Goal: Task Accomplishment & Management: Use online tool/utility

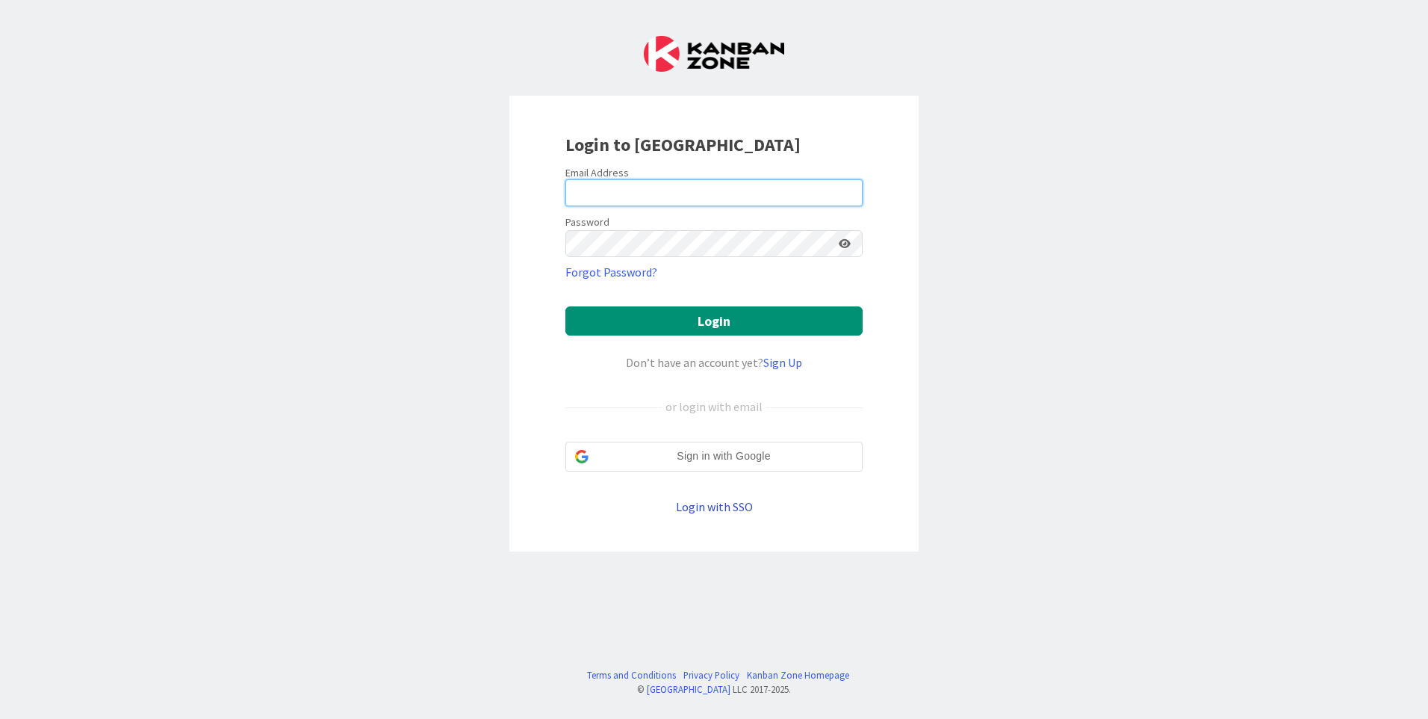
type input "[EMAIL_ADDRESS][PERSON_NAME][DOMAIN_NAME]"
click at [710, 513] on link "Login with SSO" at bounding box center [714, 506] width 77 height 15
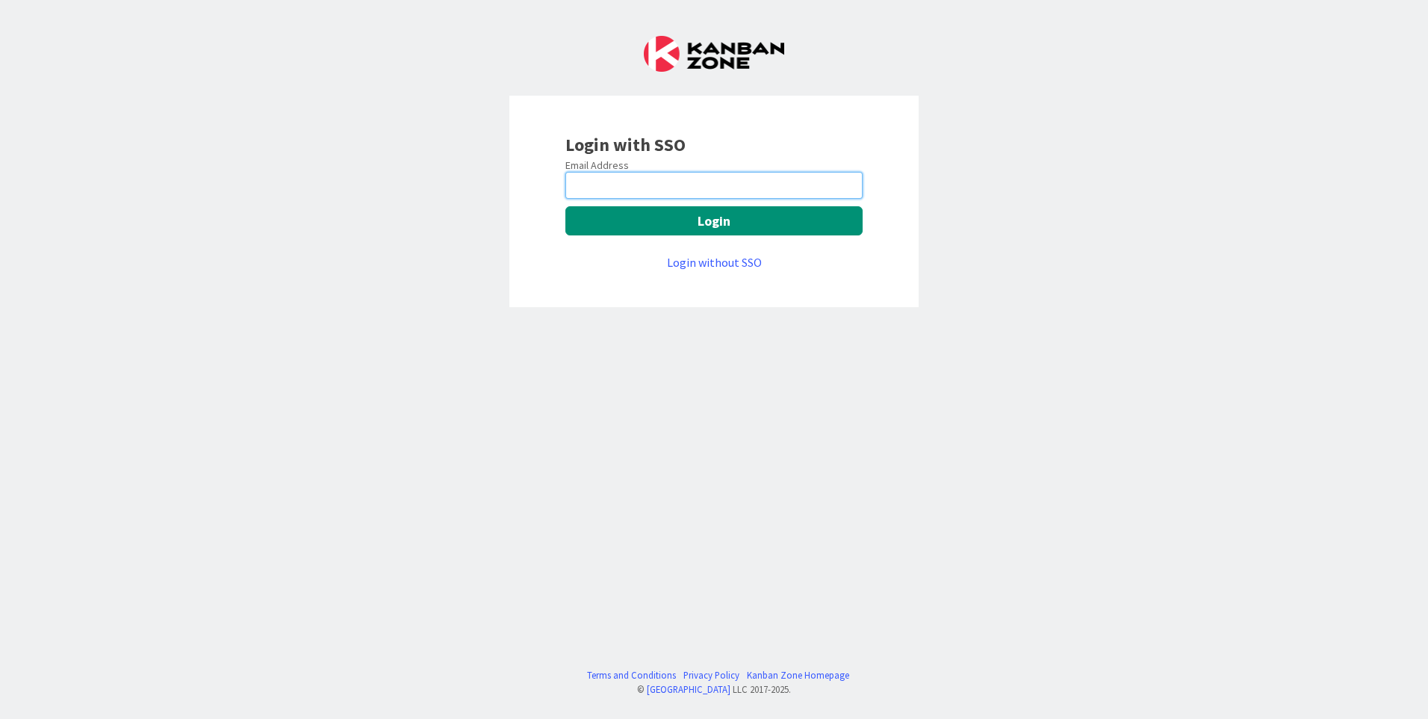
click at [670, 182] on input "email" at bounding box center [714, 185] width 297 height 27
type input "[EMAIL_ADDRESS][PERSON_NAME][DOMAIN_NAME]"
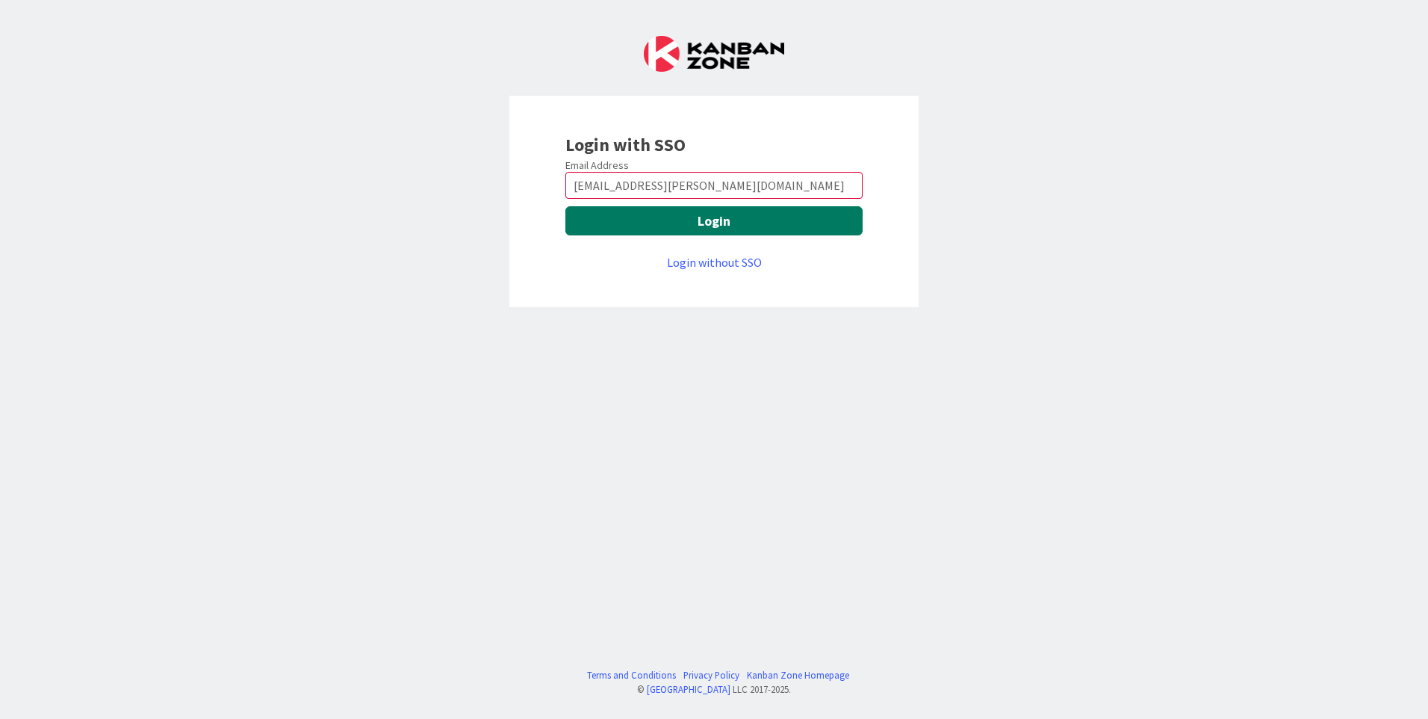
click at [699, 230] on button "Login" at bounding box center [714, 220] width 297 height 29
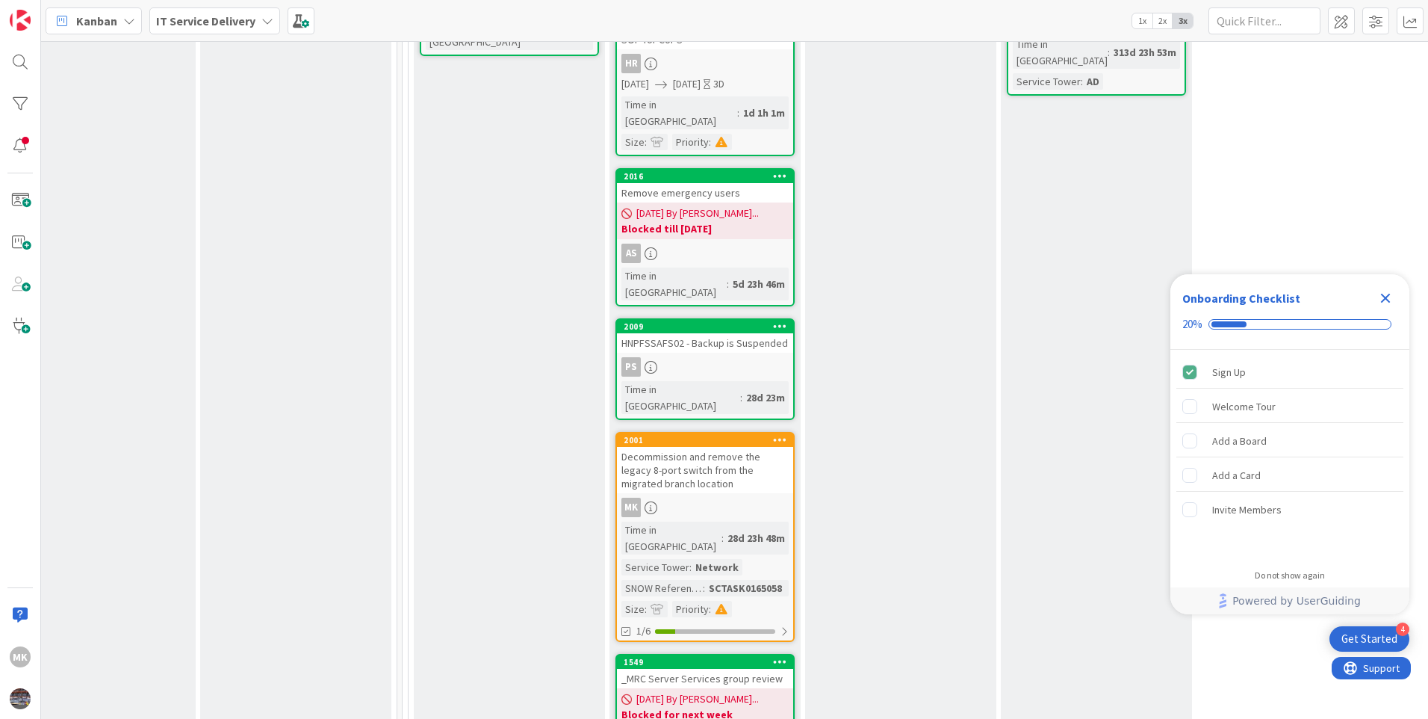
scroll to position [897, 635]
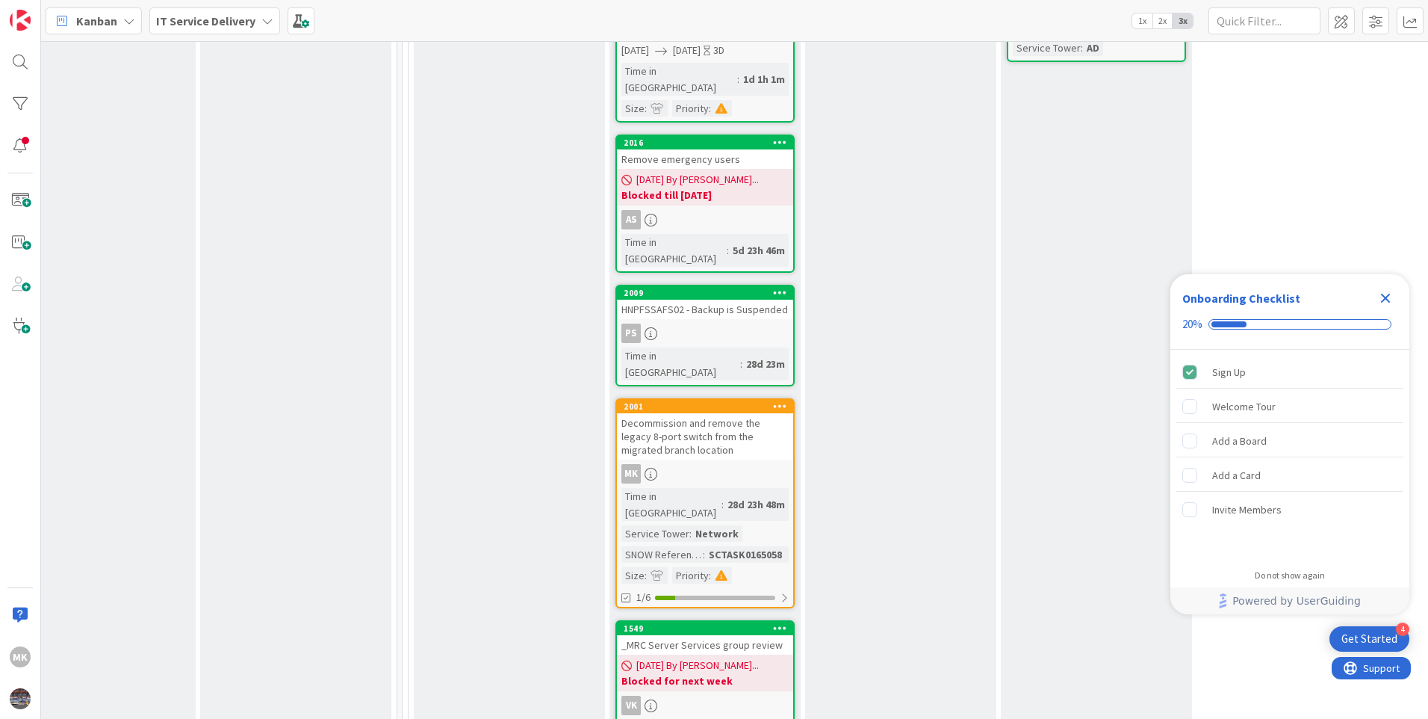
click at [749, 464] on div "MK" at bounding box center [705, 473] width 176 height 19
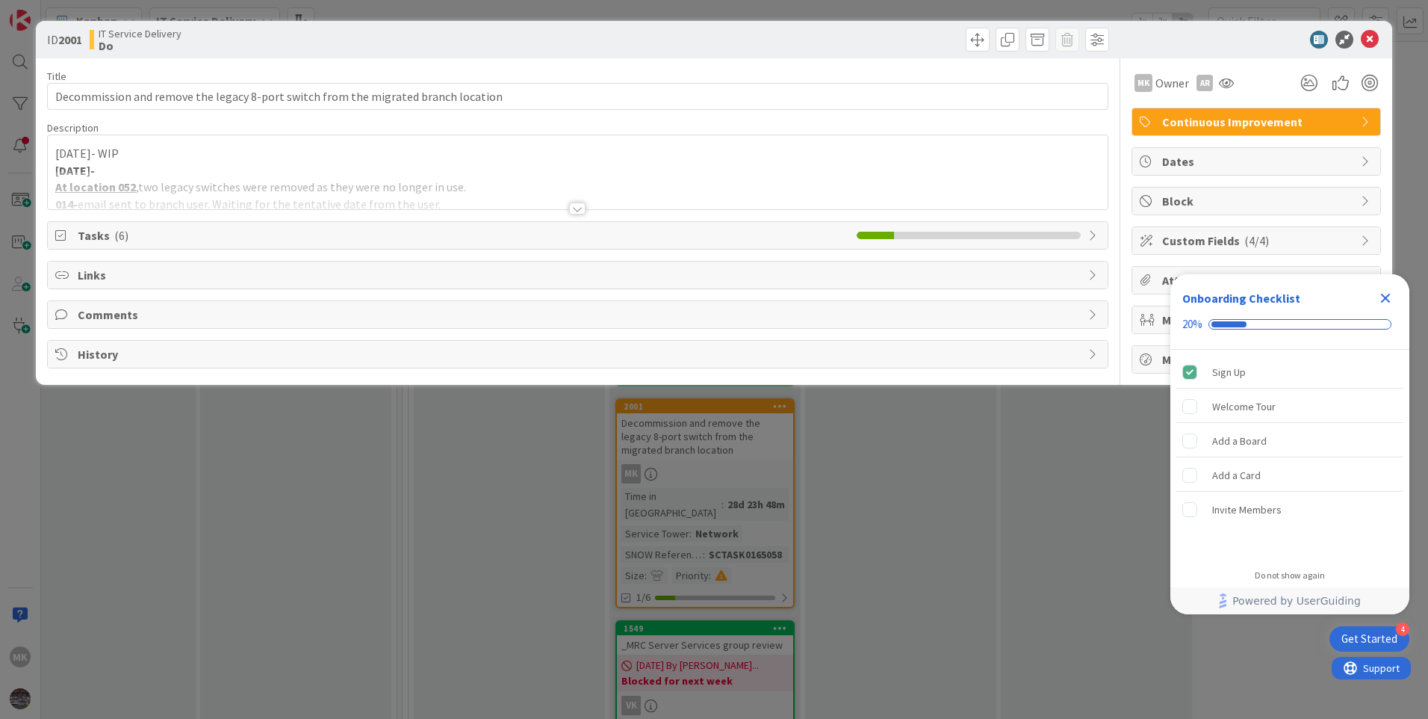
click at [133, 243] on span "Tasks ( 6 )" at bounding box center [464, 235] width 772 height 18
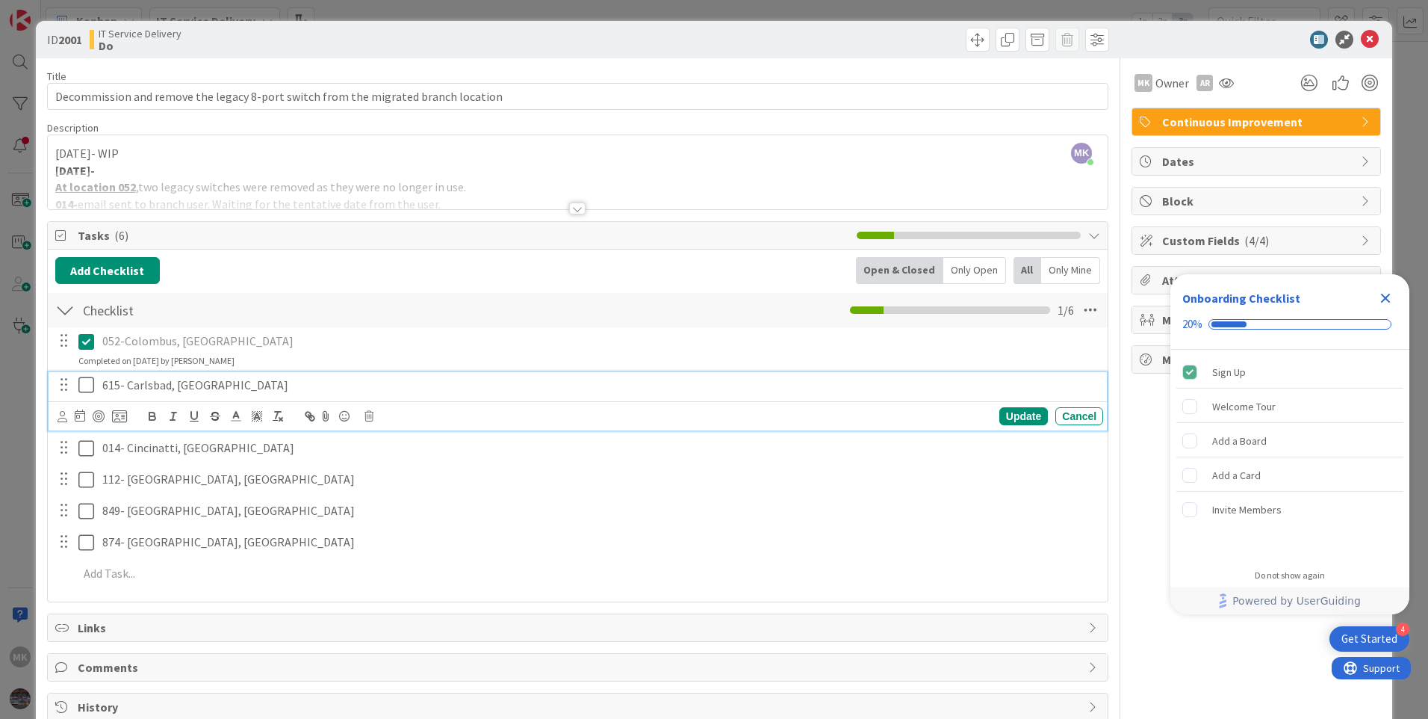
click at [84, 383] on icon at bounding box center [86, 385] width 16 height 18
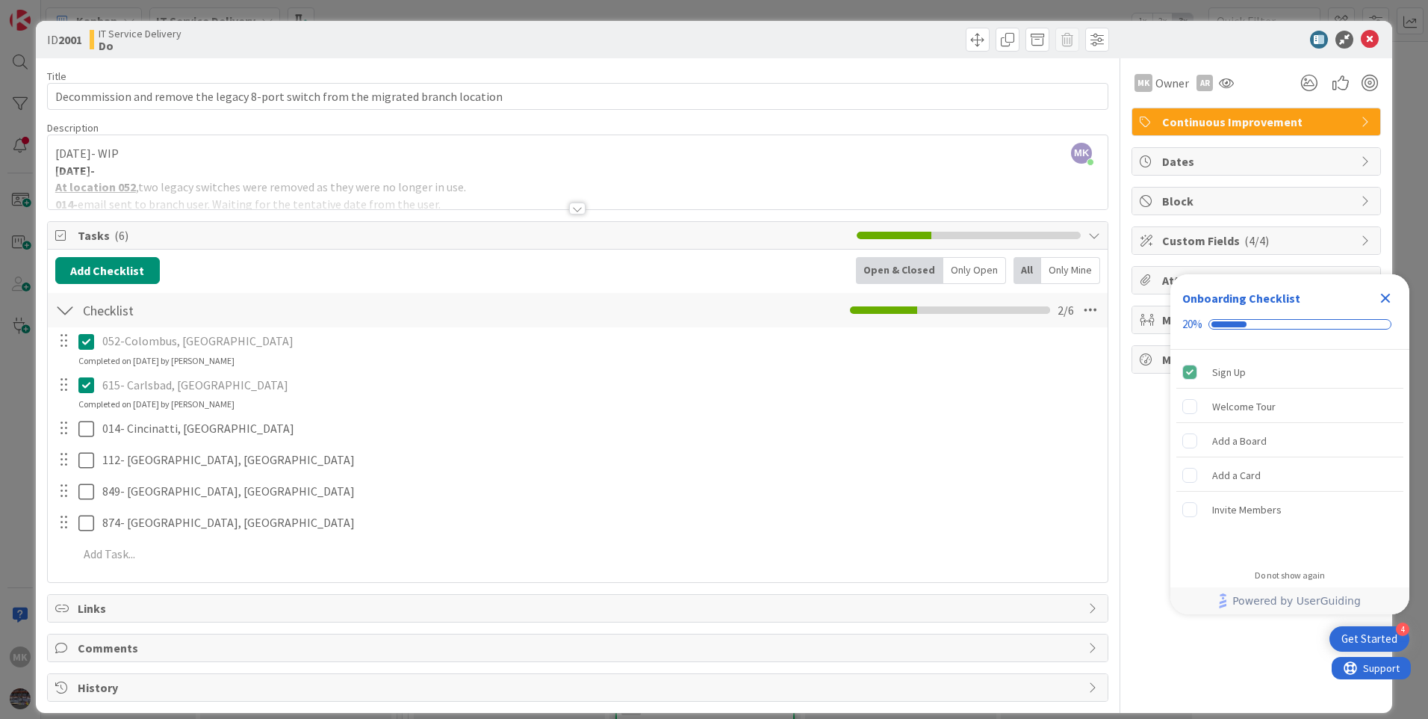
click at [54, 155] on div "MK Manju Kaphle just joined 8/4/25- WIP 8/6/25- At location 052 , two legacy sw…" at bounding box center [578, 172] width 1060 height 74
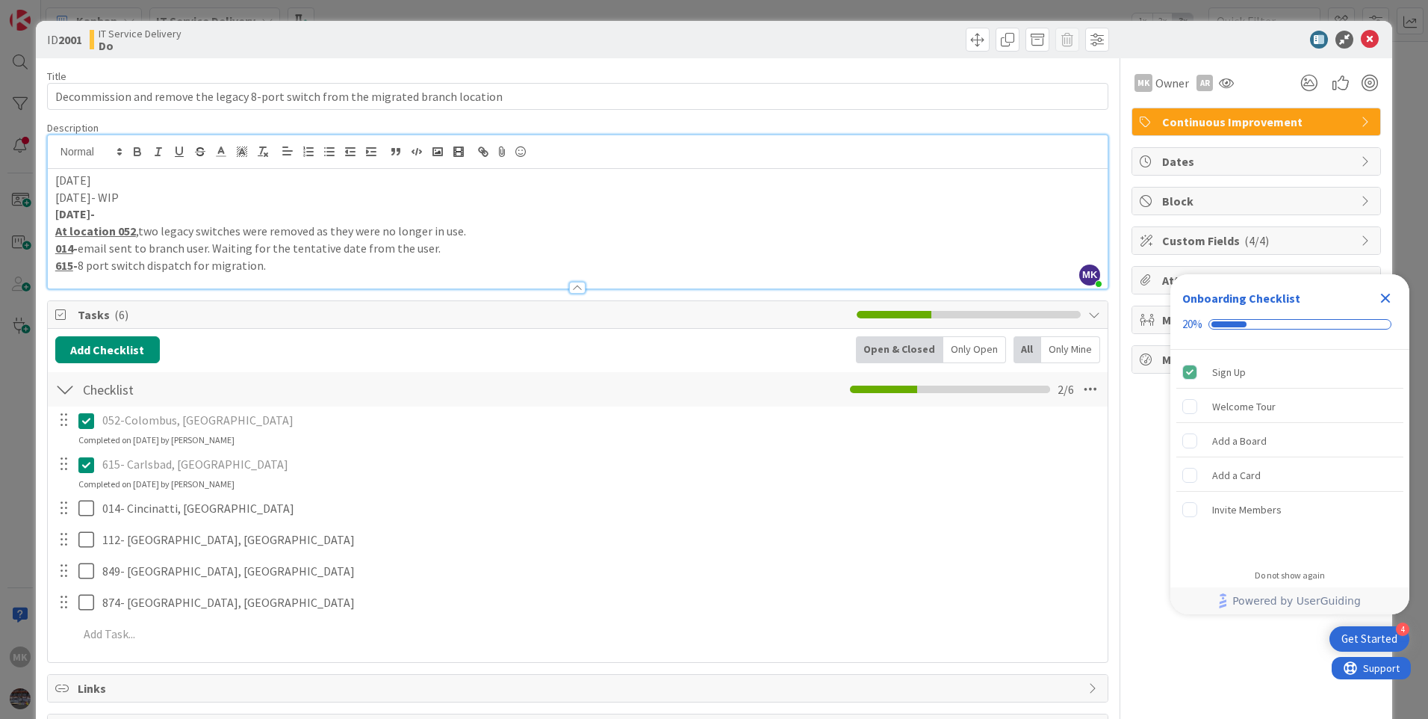
click at [113, 172] on p "9/3/2025" at bounding box center [577, 180] width 1045 height 17
click at [1387, 297] on icon "Close Checklist" at bounding box center [1386, 299] width 10 height 10
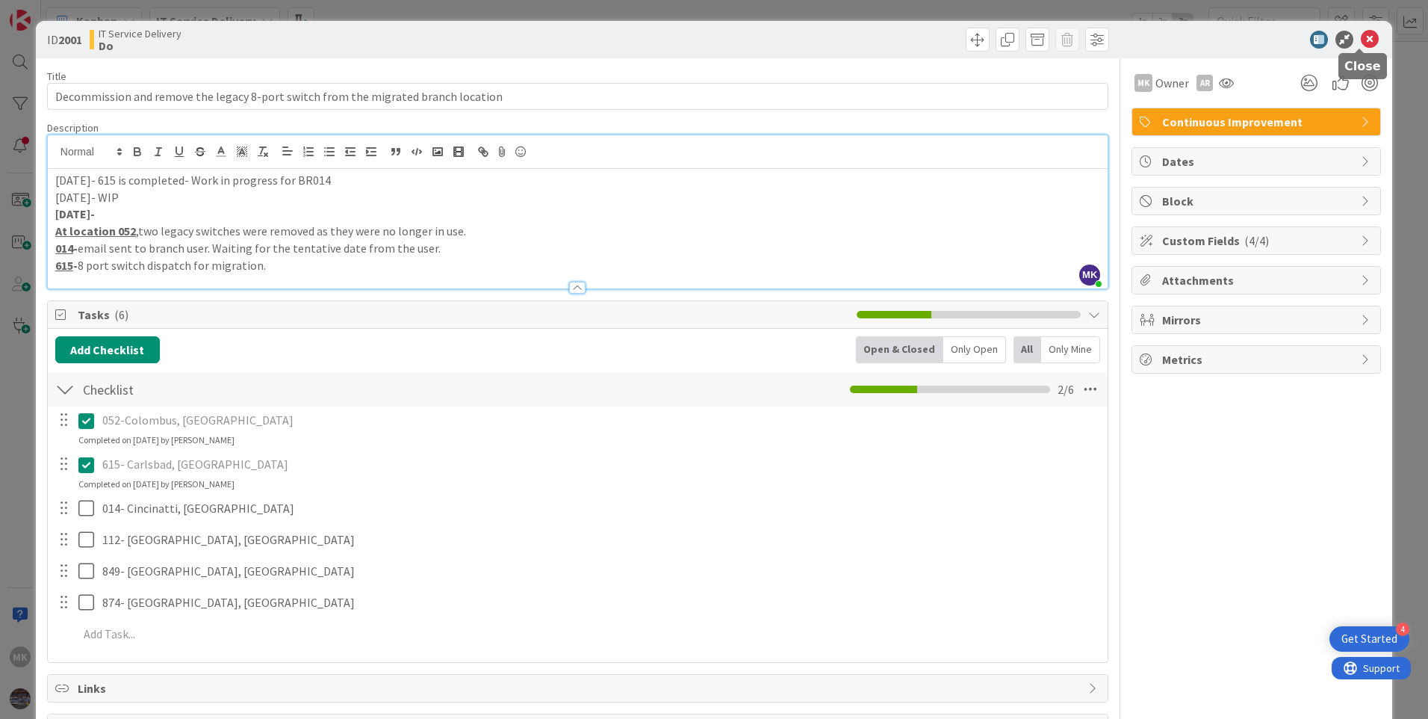
click at [1366, 40] on icon at bounding box center [1370, 40] width 18 height 18
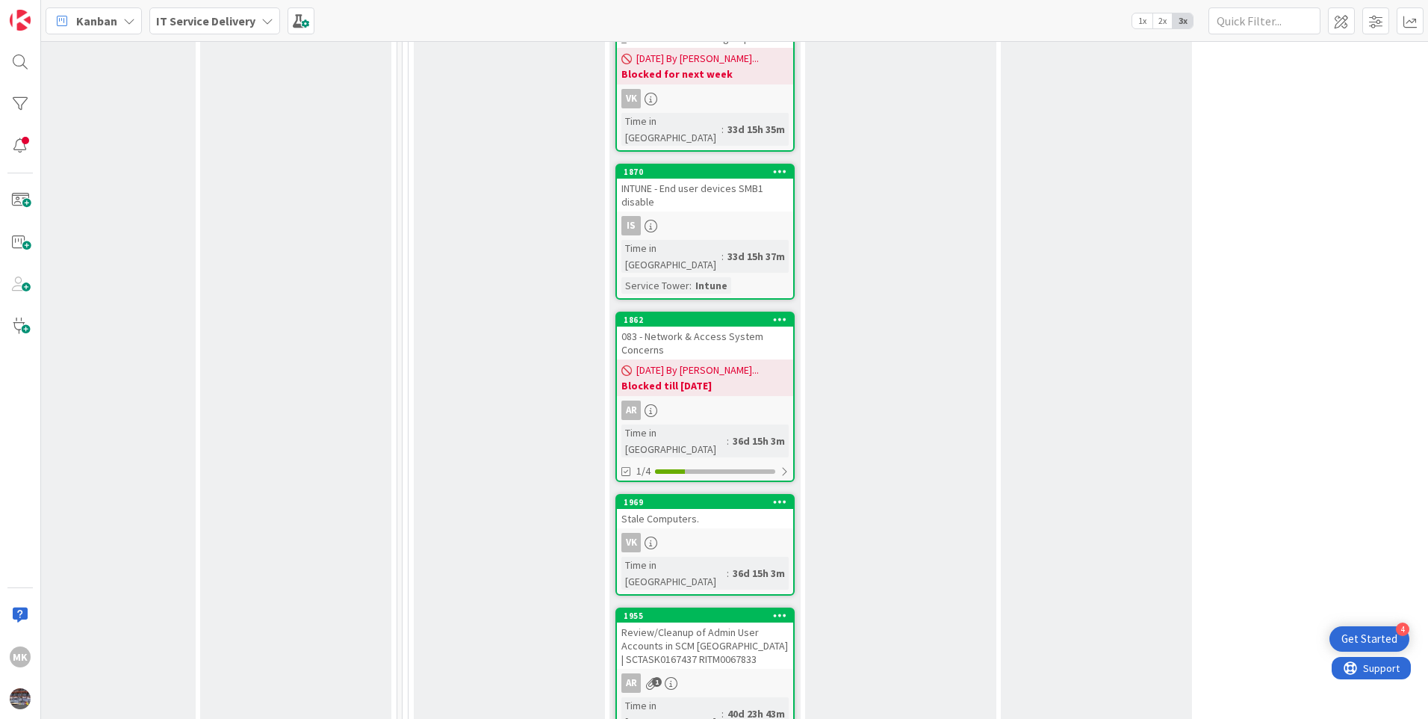
scroll to position [1494, 635]
